Goal: Task Accomplishment & Management: Use online tool/utility

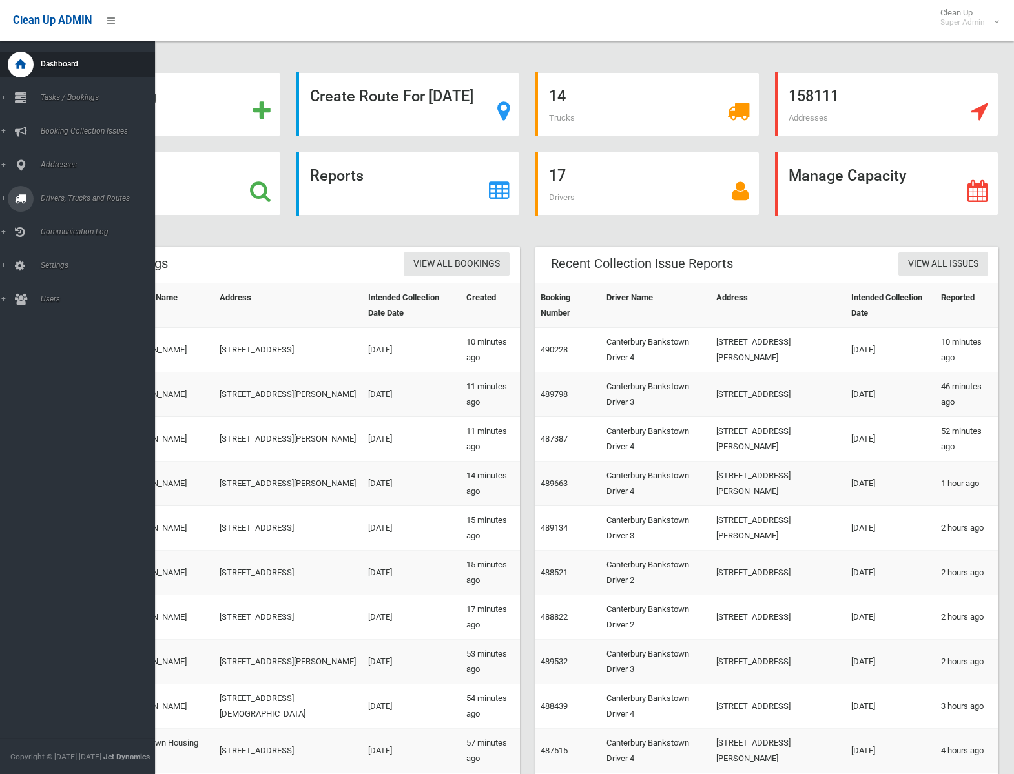
click at [50, 195] on span "Drivers, Trucks and Routes" at bounding box center [96, 198] width 118 height 9
click at [65, 274] on span "Routes" at bounding box center [90, 275] width 107 height 9
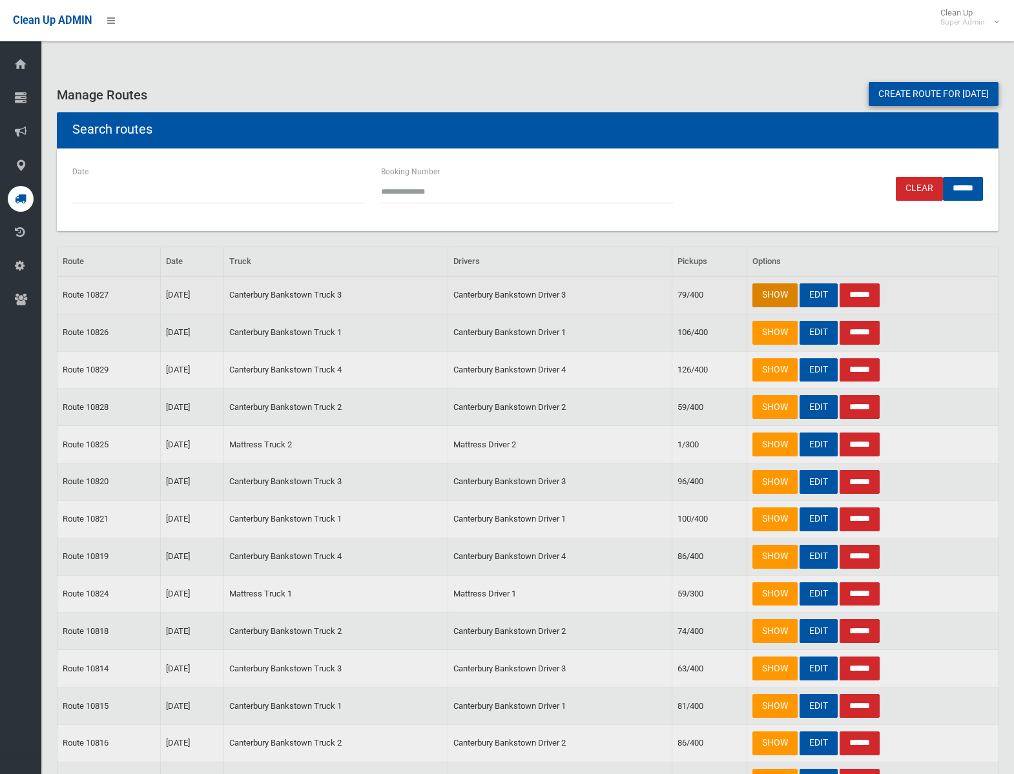
click at [753, 291] on link "SHOW" at bounding box center [774, 295] width 45 height 24
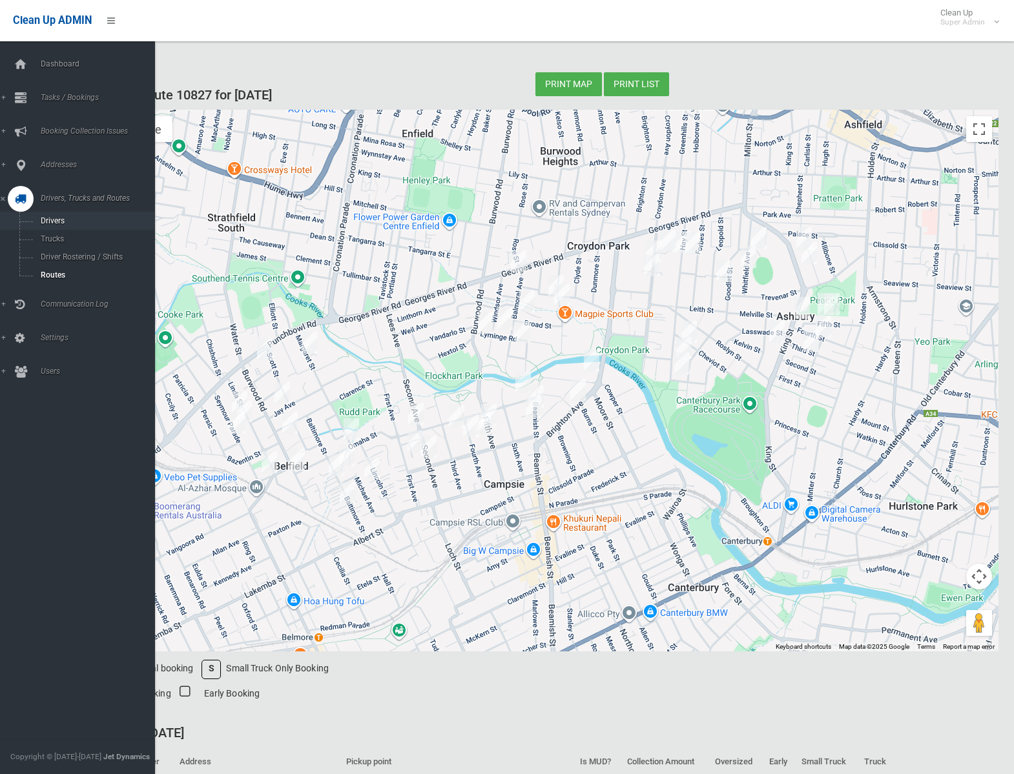
click at [49, 222] on span "Drivers" at bounding box center [90, 220] width 107 height 9
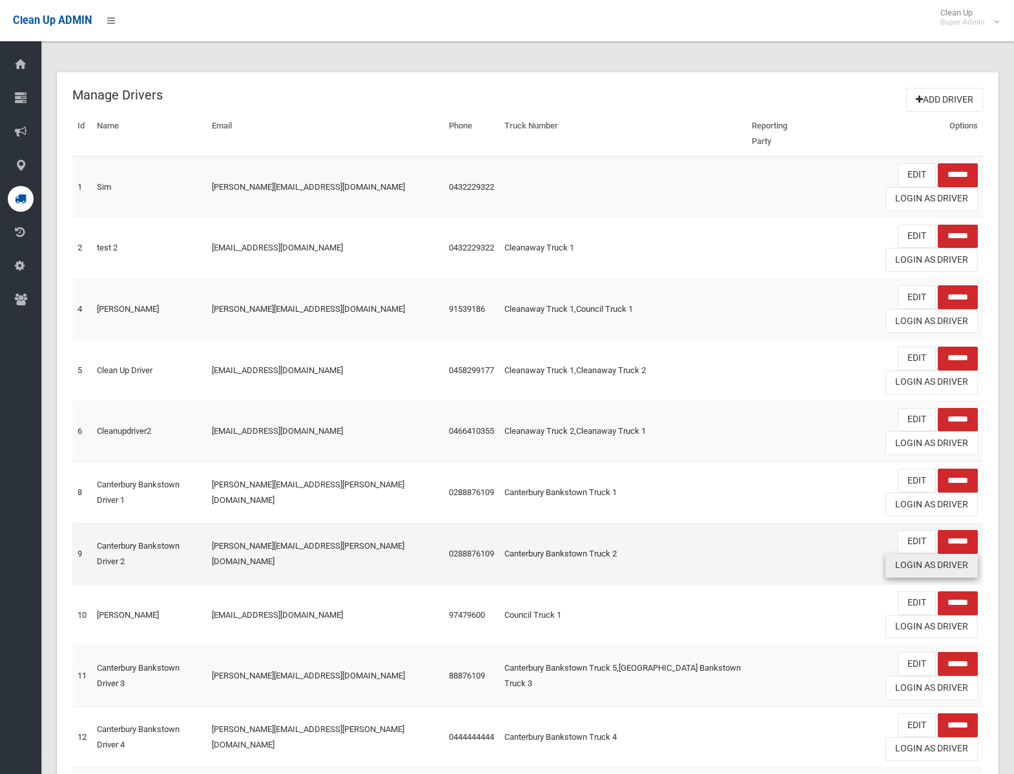
click at [946, 554] on link "Login As Driver" at bounding box center [931, 566] width 92 height 24
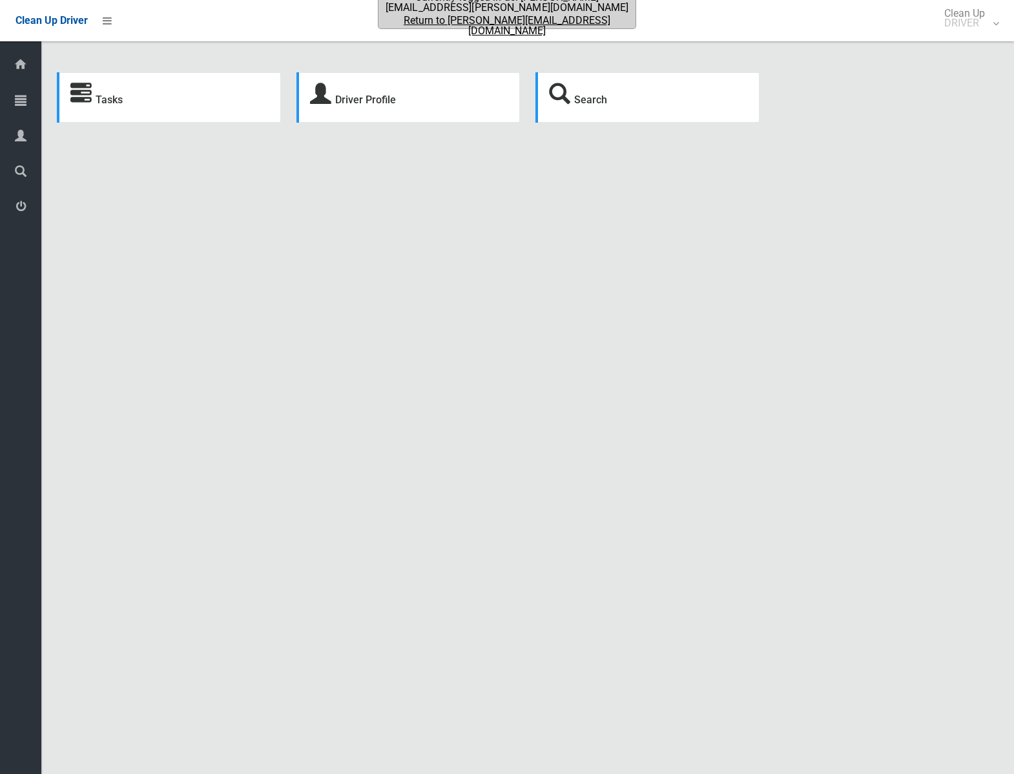
click at [107, 90] on strong "Tasks" at bounding box center [96, 98] width 52 height 18
click at [109, 98] on link "Tasks" at bounding box center [109, 100] width 27 height 12
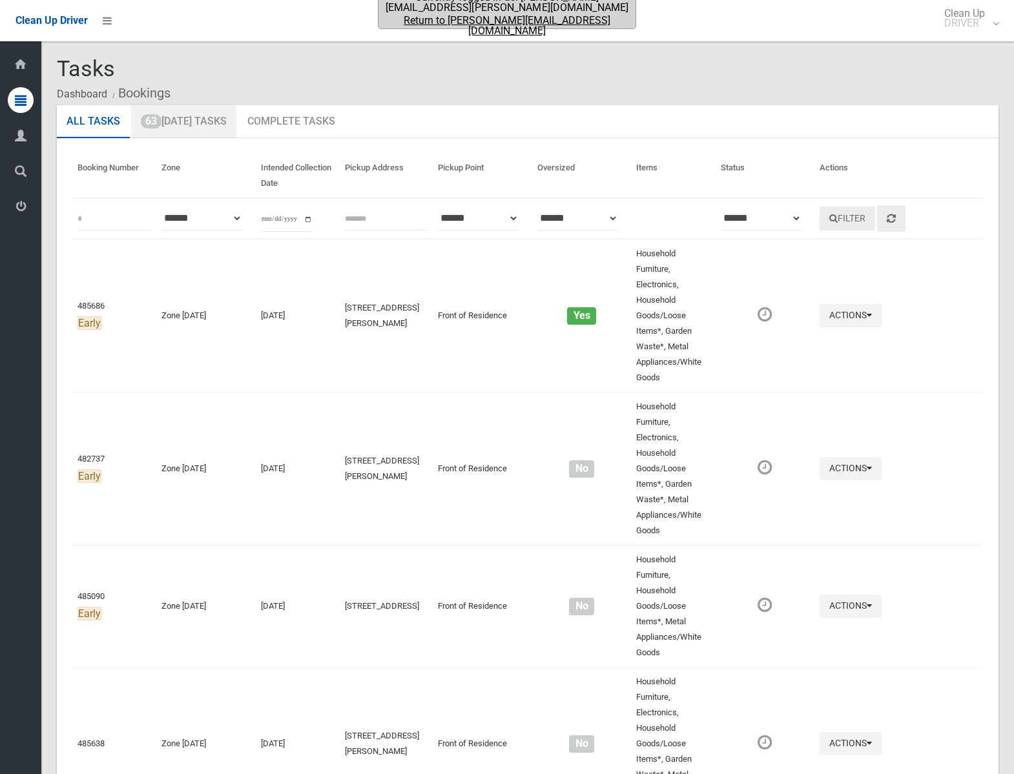
click at [201, 120] on link "63 Today's Tasks" at bounding box center [183, 122] width 105 height 34
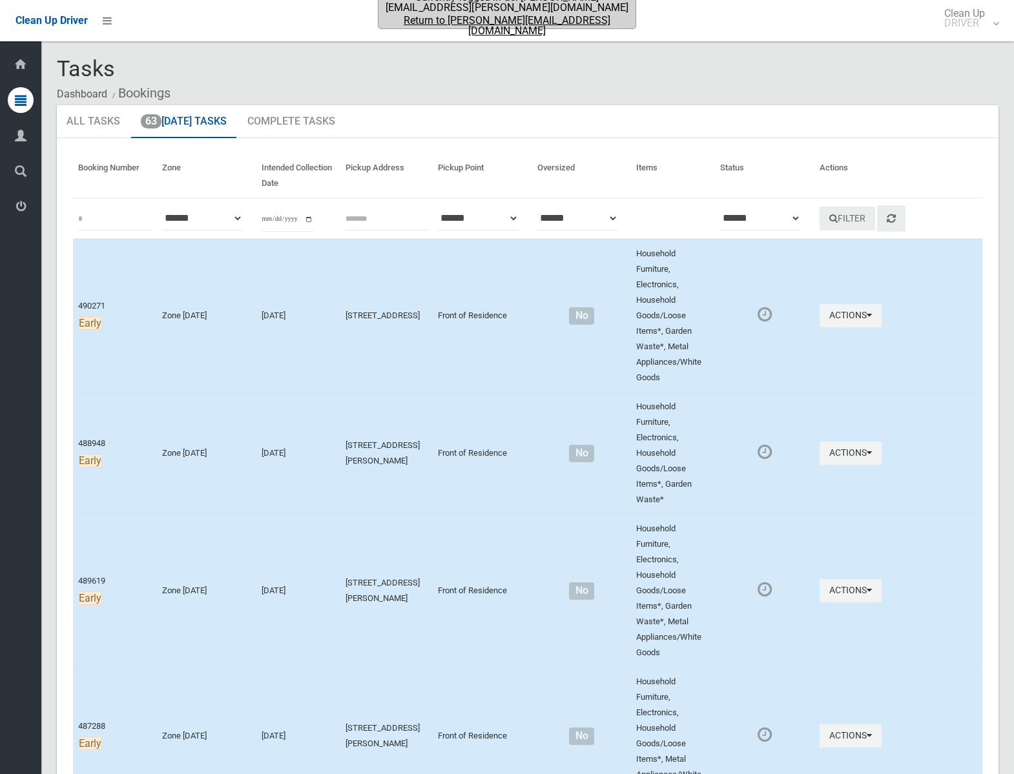
click at [857, 323] on td "Actions Complete Booking View Booking Details" at bounding box center [898, 316] width 168 height 154
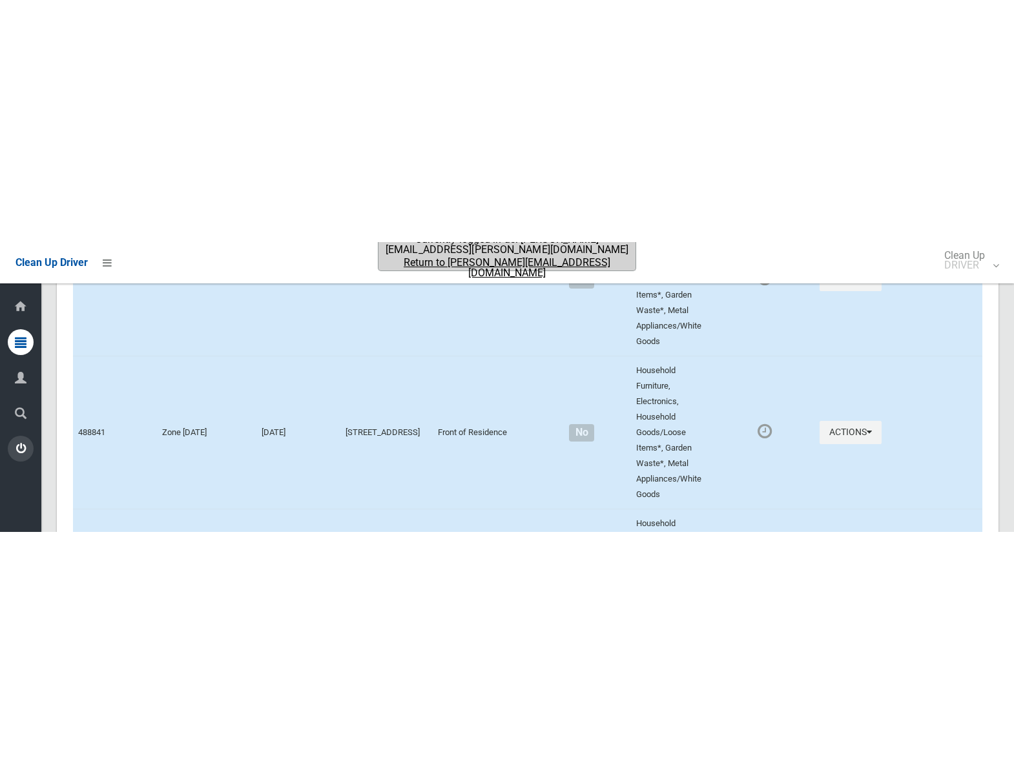
scroll to position [5994, 0]
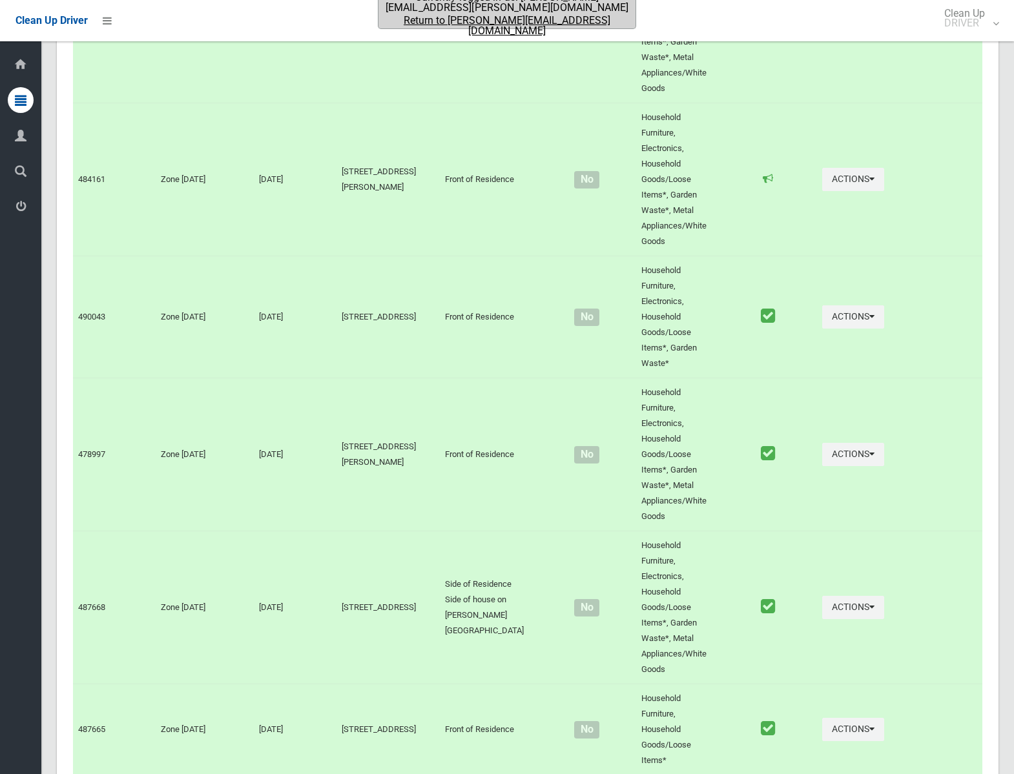
scroll to position [5587, 0]
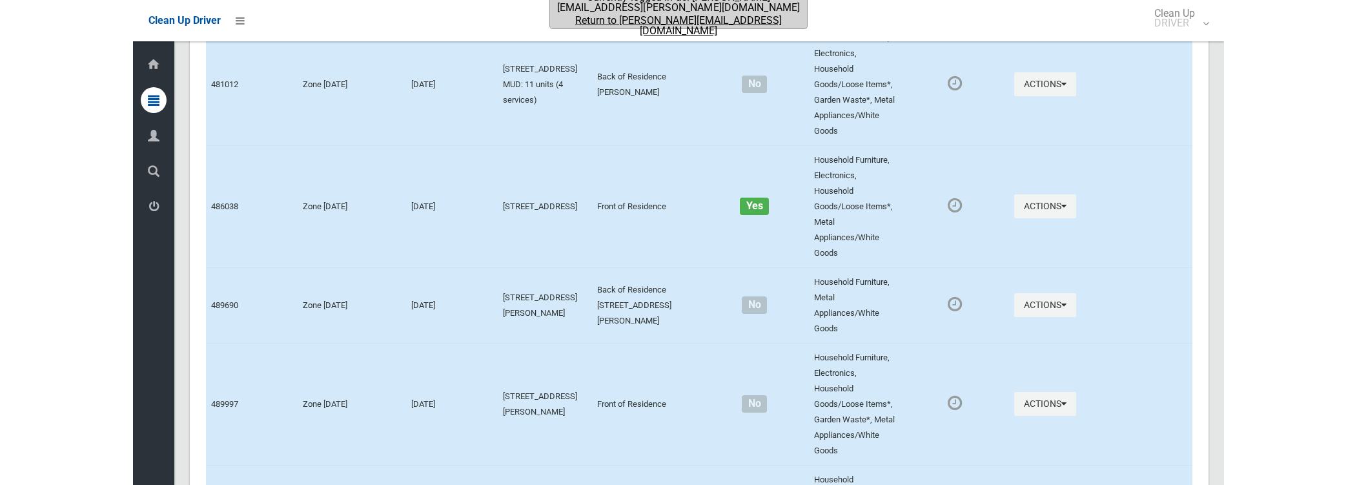
scroll to position [3924, 0]
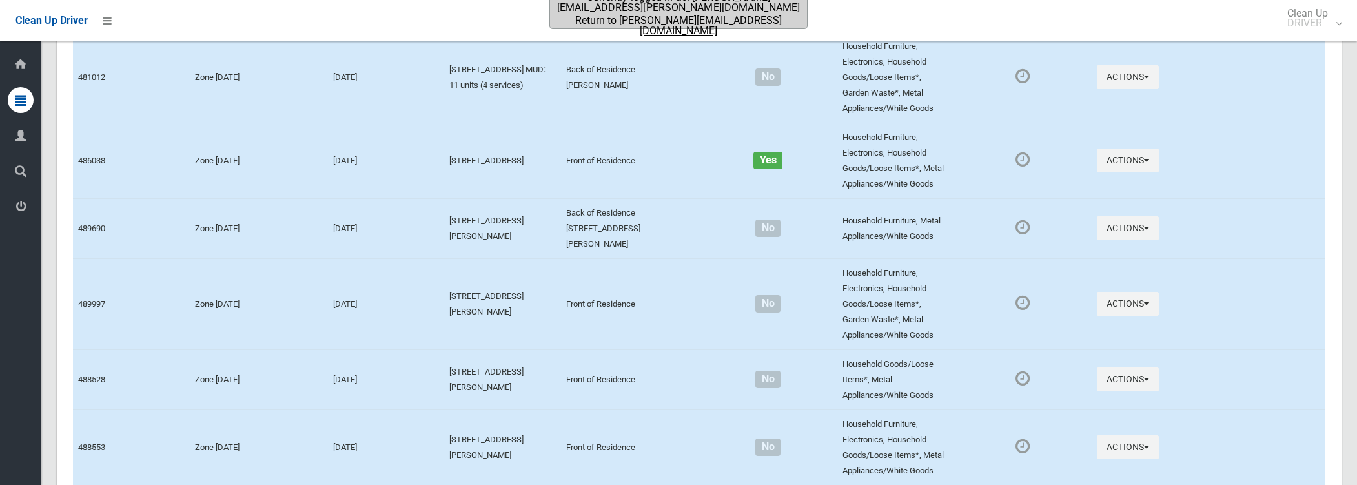
scroll to position [4742, 0]
